Goal: Find specific page/section: Find specific page/section

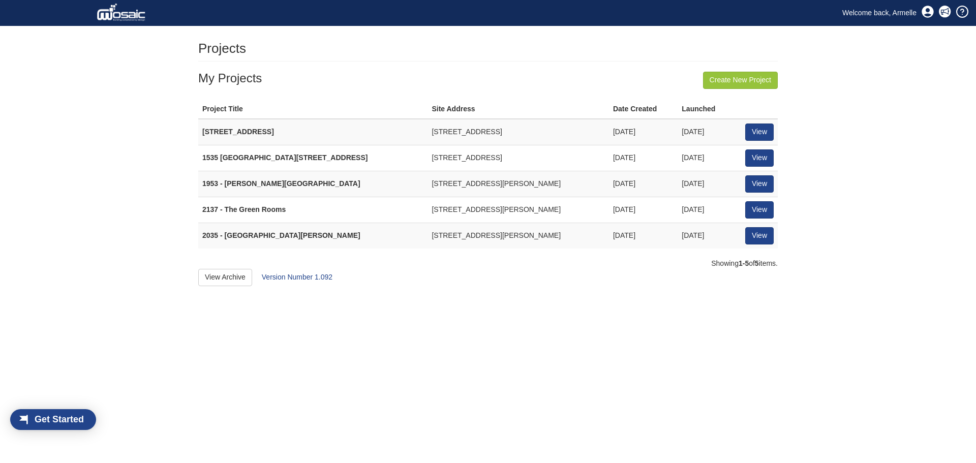
scroll to position [13, 58]
click at [766, 232] on link "View" at bounding box center [759, 235] width 28 height 17
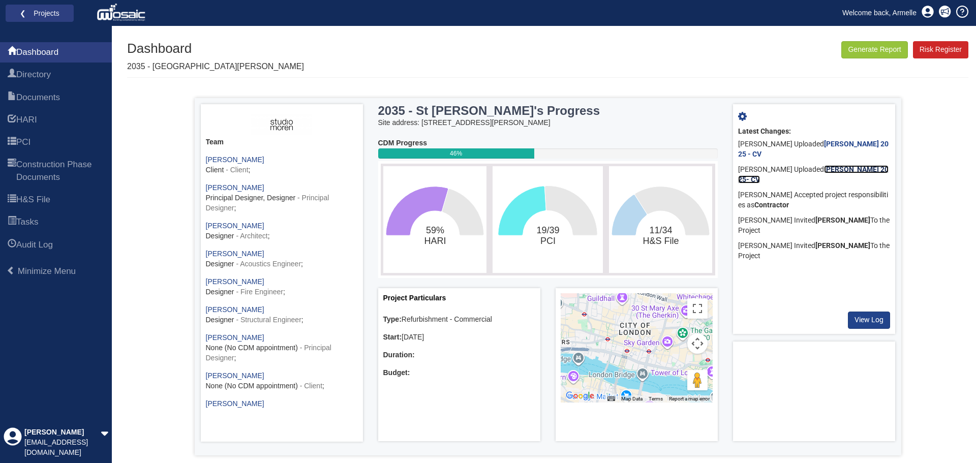
click at [840, 168] on b "Aleksandar Stojakovic_Sept 2025- CV" at bounding box center [813, 174] width 150 height 18
click at [851, 145] on b "Alexander Frehse_Sept 2025 - CV" at bounding box center [813, 149] width 150 height 18
click at [38, 147] on link "PCI" at bounding box center [56, 142] width 112 height 20
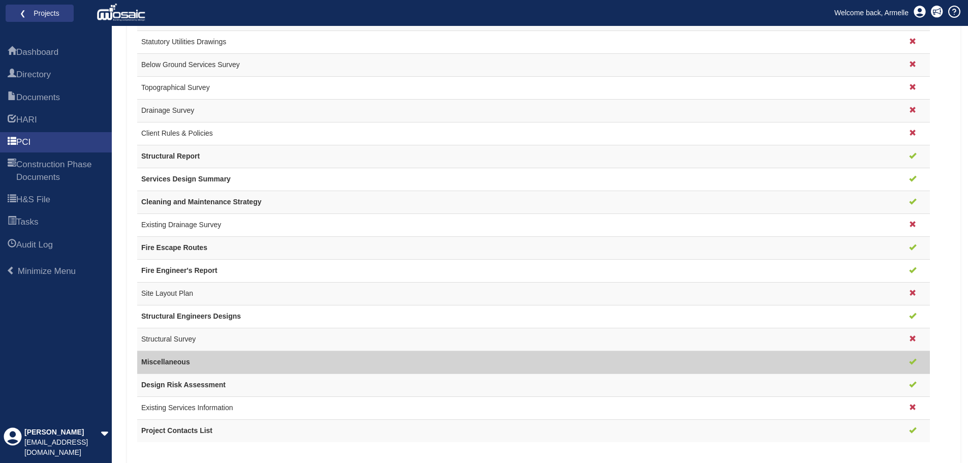
scroll to position [774, 0]
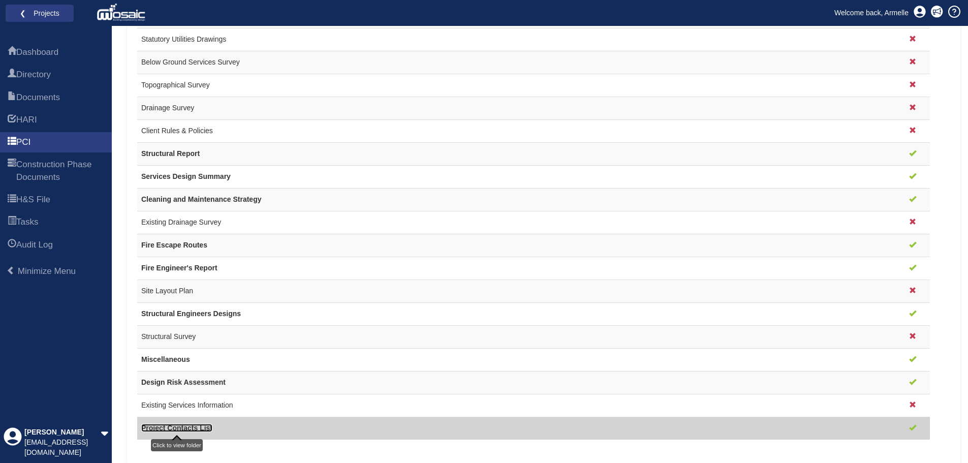
click at [169, 426] on link "Project Contacts List" at bounding box center [176, 428] width 71 height 8
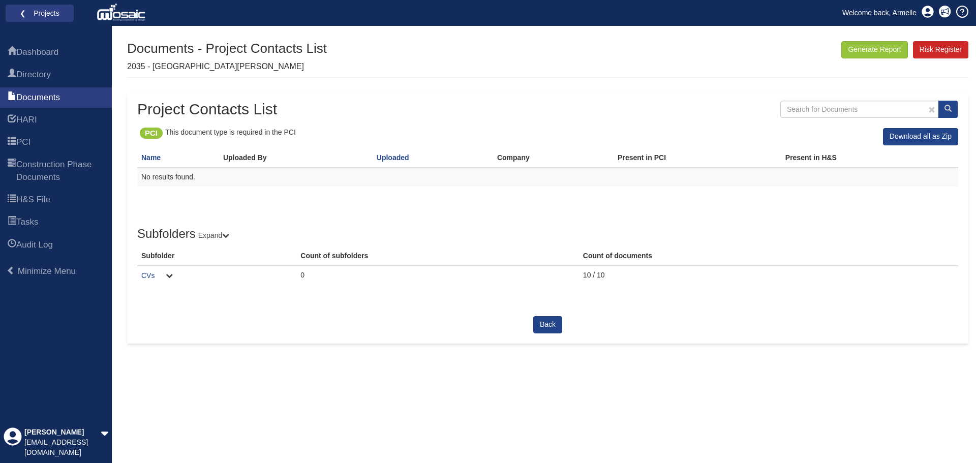
click at [144, 270] on td "CVs" at bounding box center [216, 276] width 159 height 20
click at [143, 272] on link "CVs" at bounding box center [147, 275] width 13 height 8
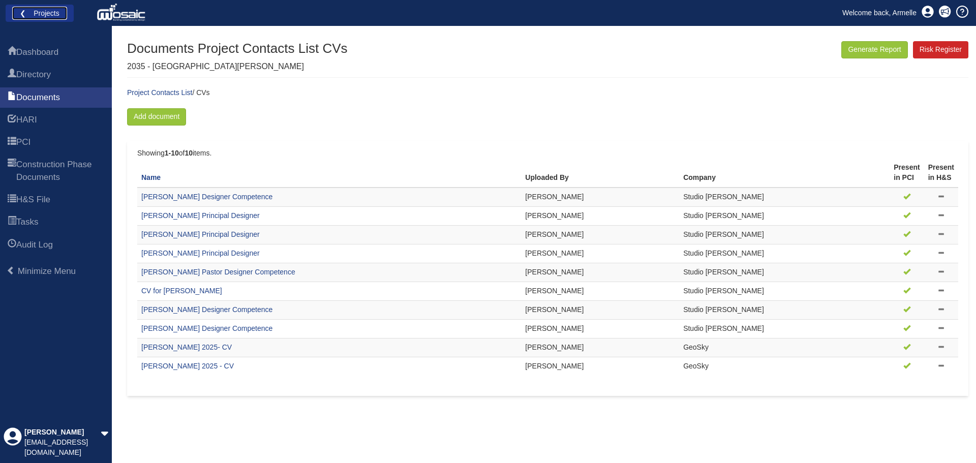
click at [36, 8] on link "❮ Projects" at bounding box center [39, 13] width 55 height 13
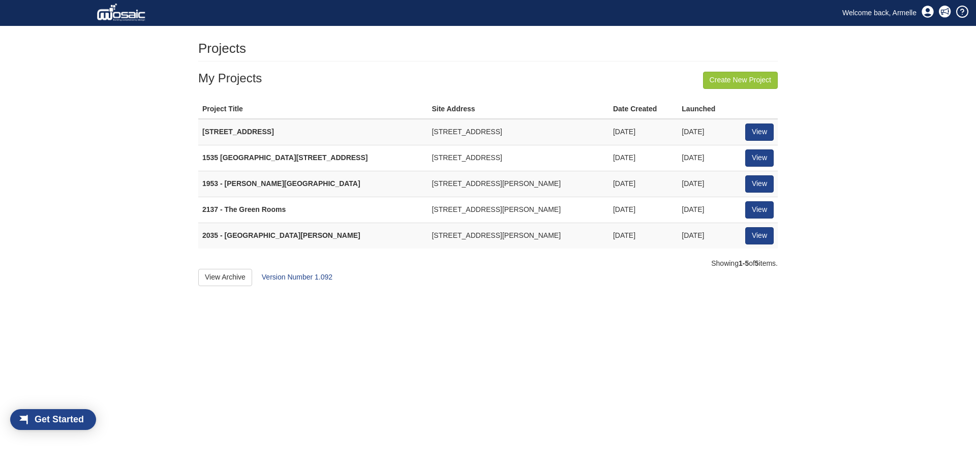
scroll to position [13, 58]
click at [755, 205] on link "View" at bounding box center [759, 209] width 28 height 17
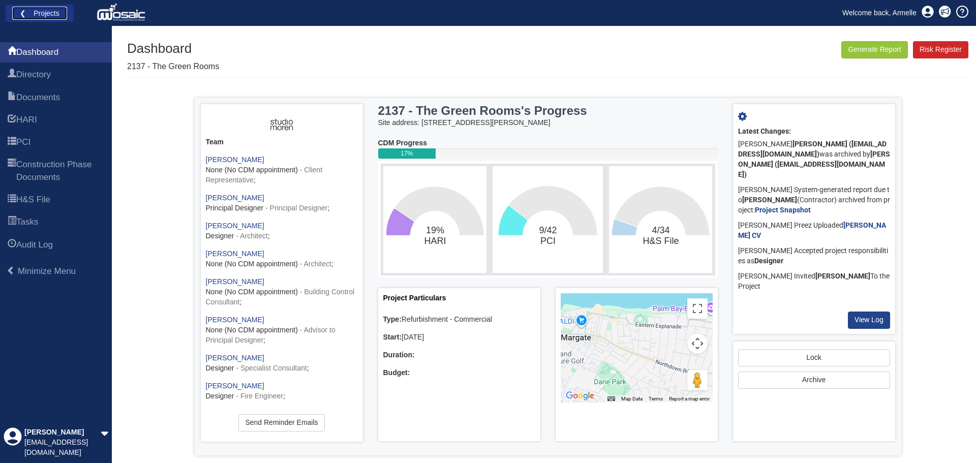
click at [29, 17] on link "❮ Projects" at bounding box center [39, 13] width 55 height 13
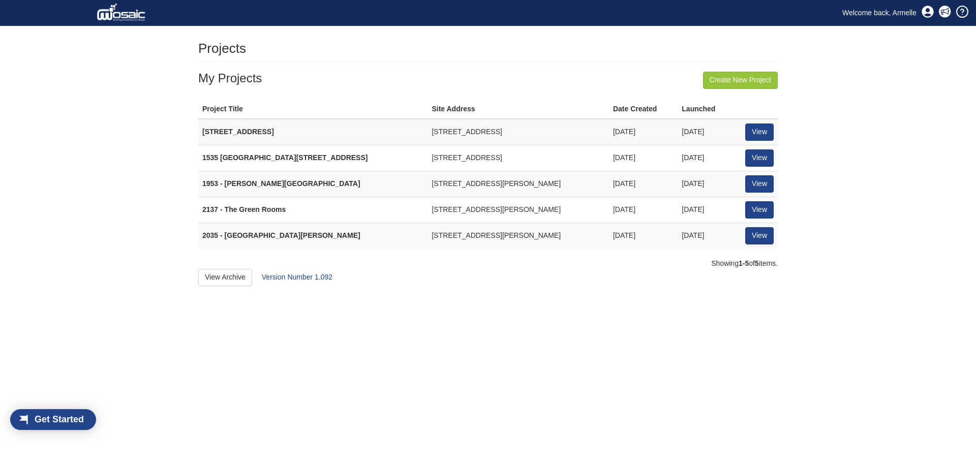
scroll to position [13, 58]
click at [760, 182] on link "View" at bounding box center [759, 183] width 28 height 17
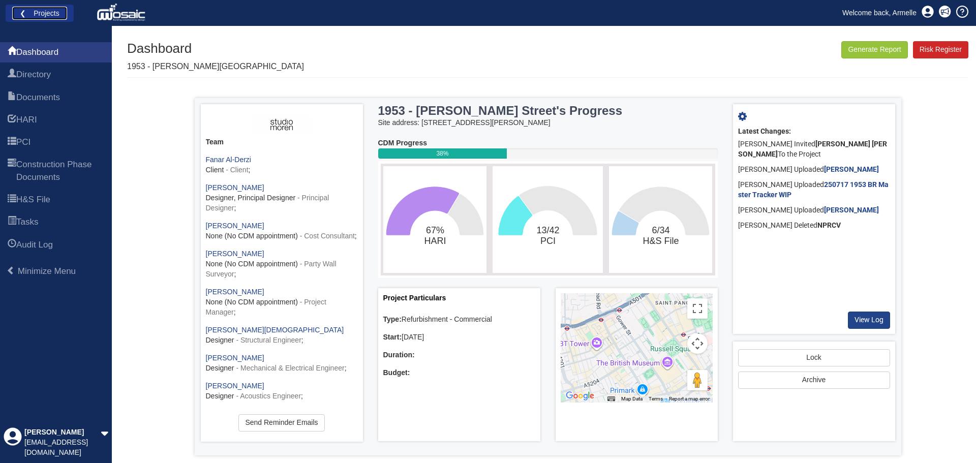
click at [15, 10] on link "❮ Projects" at bounding box center [39, 13] width 55 height 13
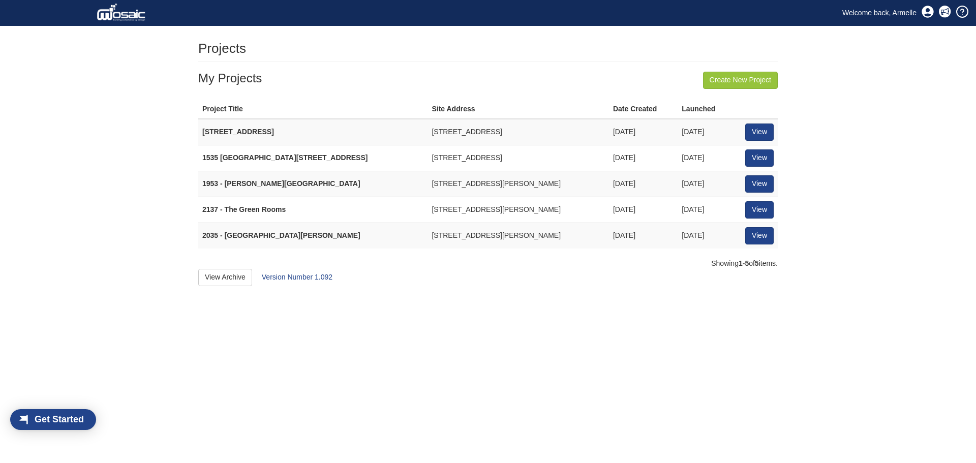
scroll to position [13, 58]
click at [755, 158] on link "View" at bounding box center [759, 157] width 28 height 17
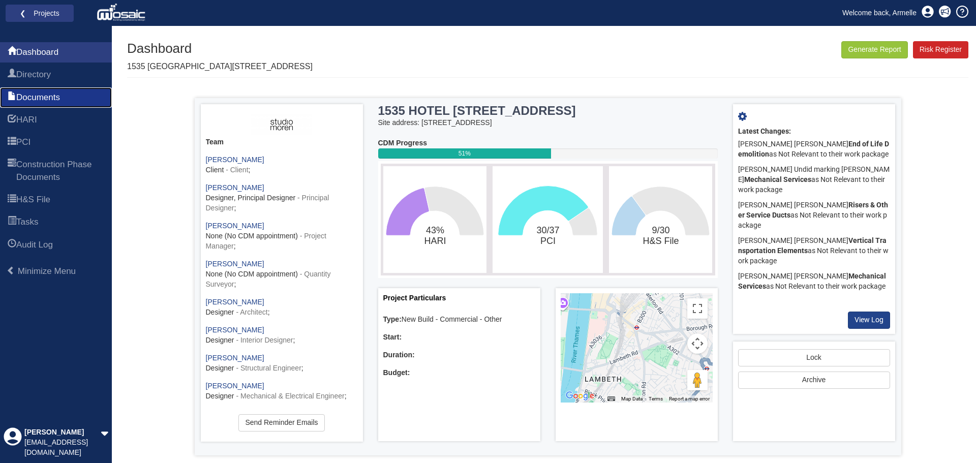
click at [44, 94] on span "Documents" at bounding box center [38, 97] width 44 height 12
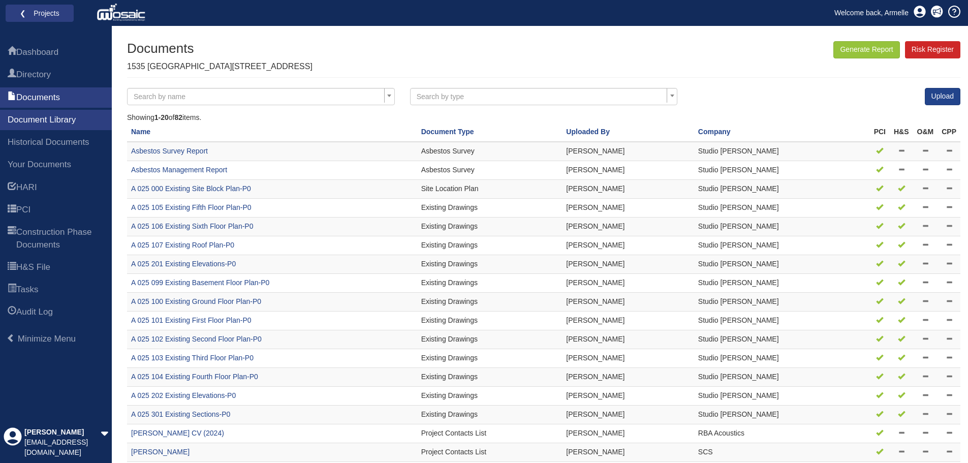
click at [34, 12] on link "❮ Projects" at bounding box center [39, 13] width 55 height 13
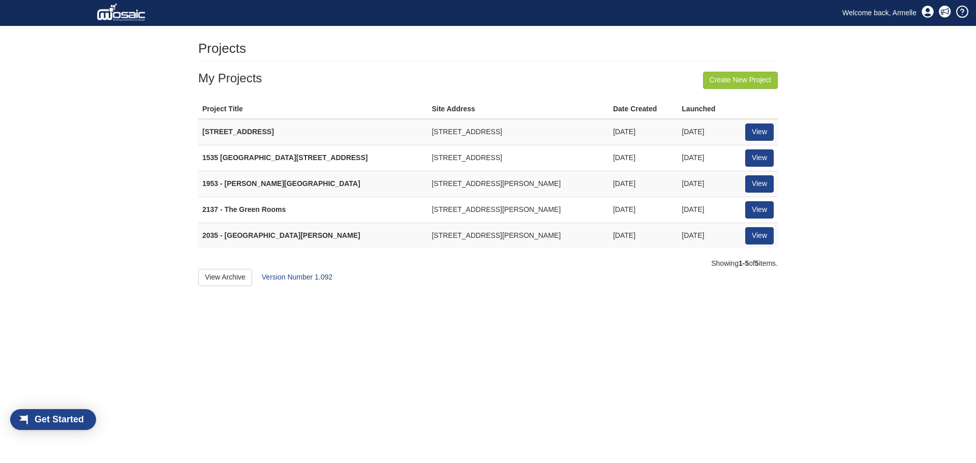
scroll to position [13, 58]
click at [760, 126] on link "View" at bounding box center [759, 132] width 28 height 17
